Goal: Information Seeking & Learning: Learn about a topic

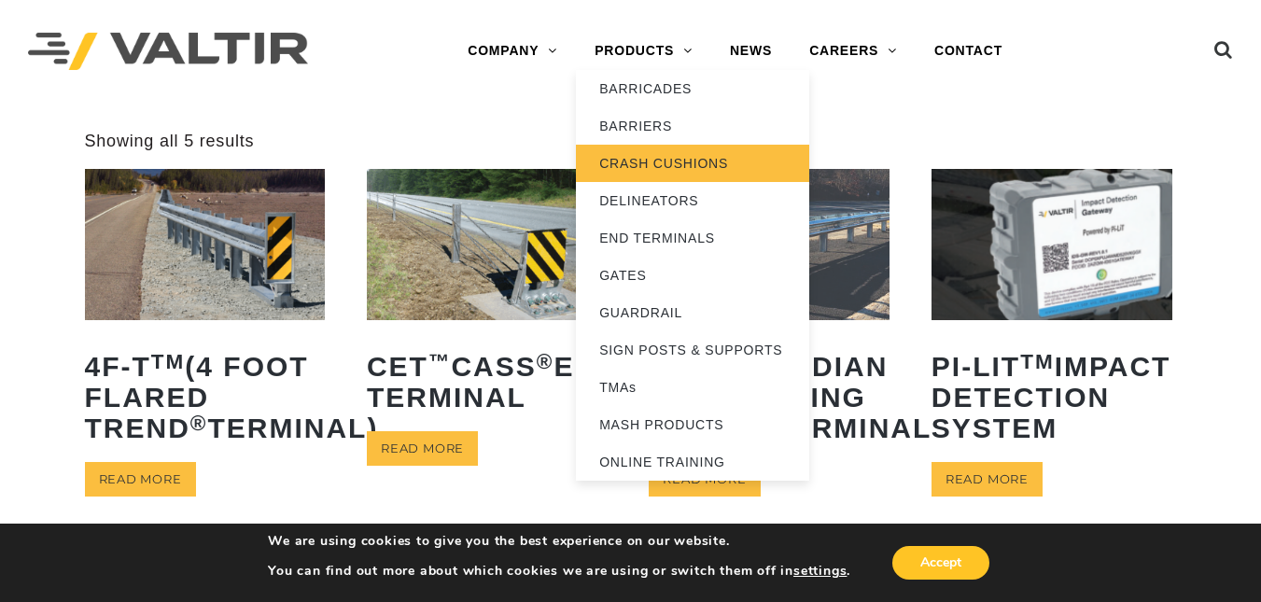
click at [634, 161] on link "CRASH CUSHIONS" at bounding box center [692, 163] width 233 height 37
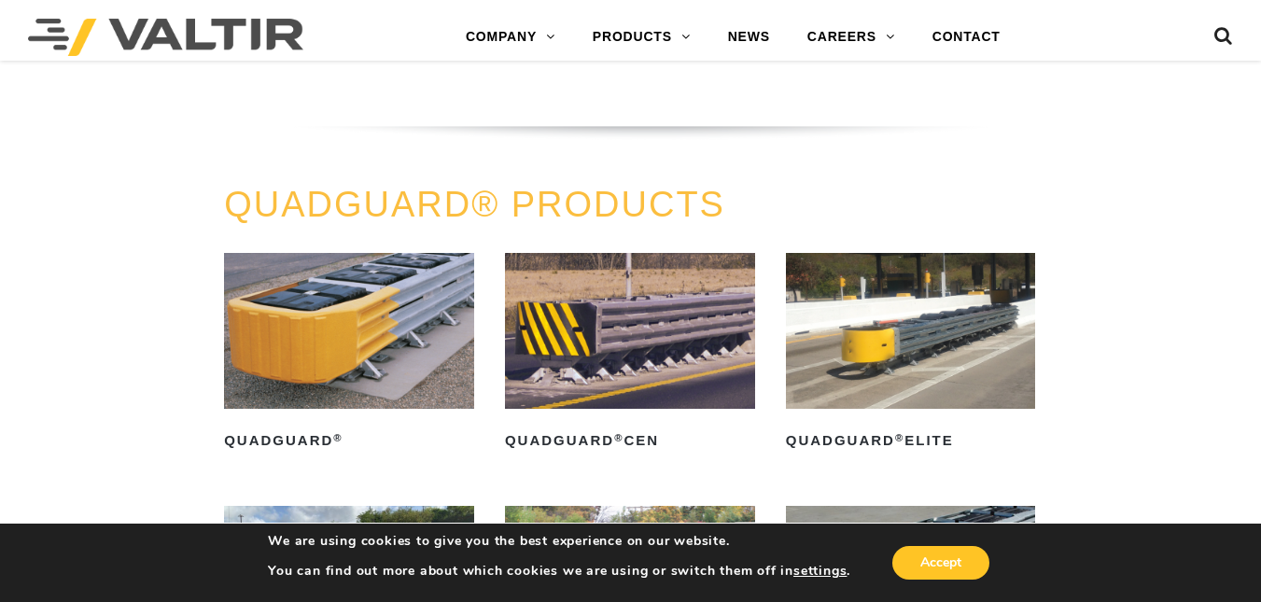
scroll to position [1216, 0]
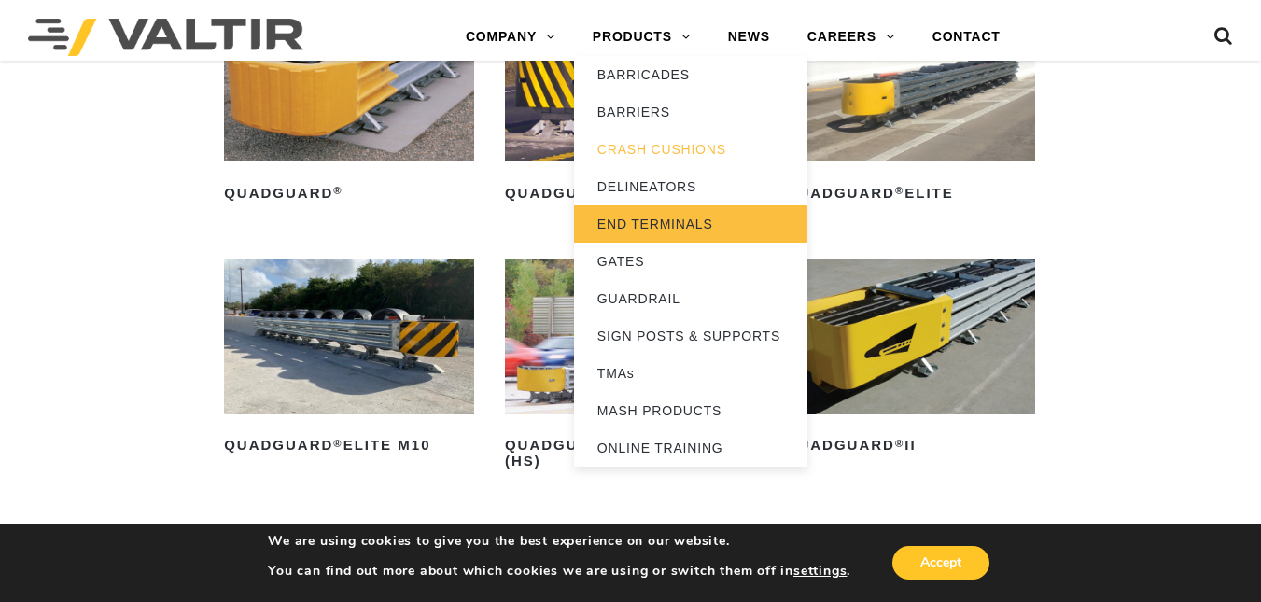
click at [643, 221] on link "END TERMINALS" at bounding box center [690, 223] width 233 height 37
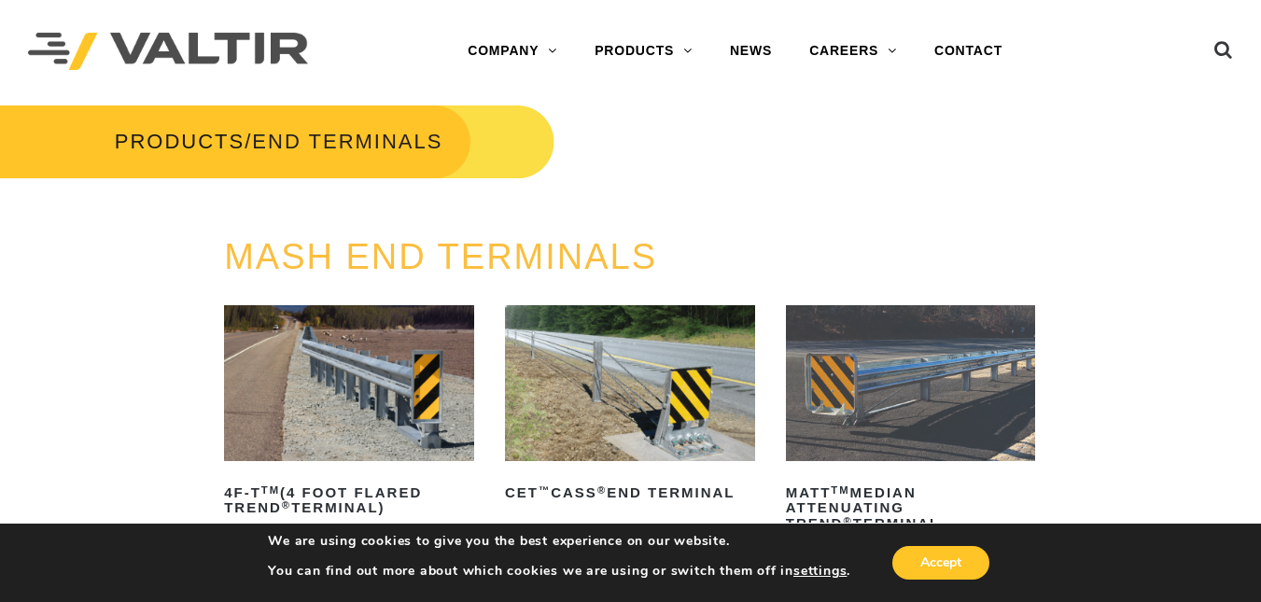
click at [969, 476] on link "MATT TM Median Attenuating TREND ® Terminal" at bounding box center [911, 421] width 250 height 233
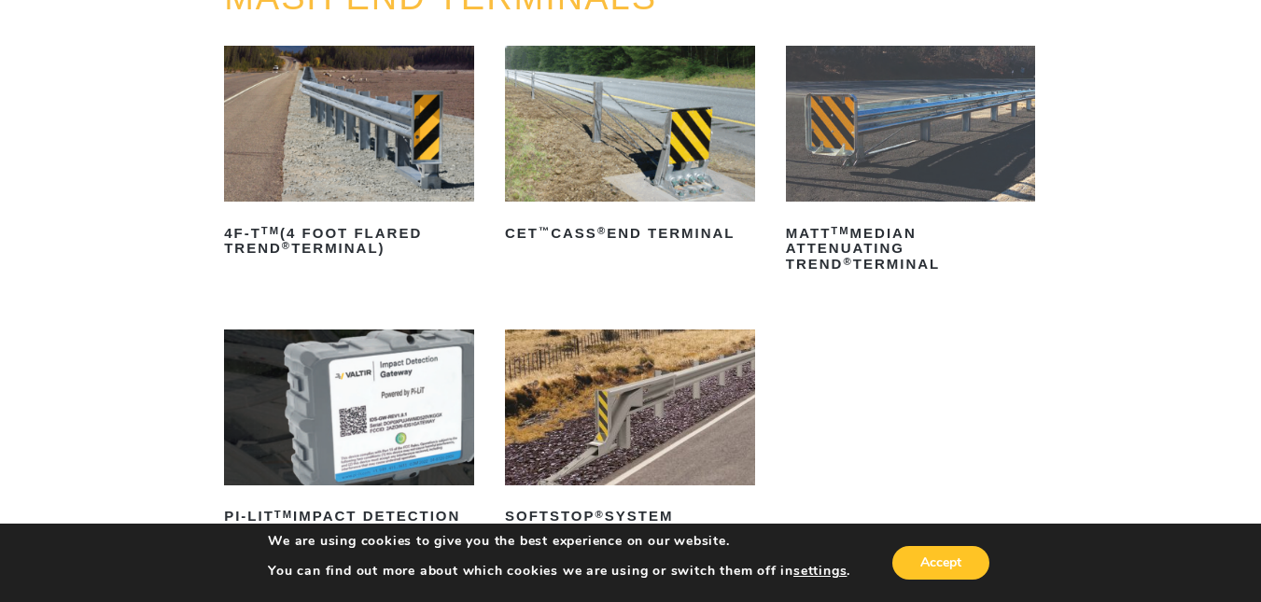
scroll to position [276, 0]
